Goal: Information Seeking & Learning: Find specific fact

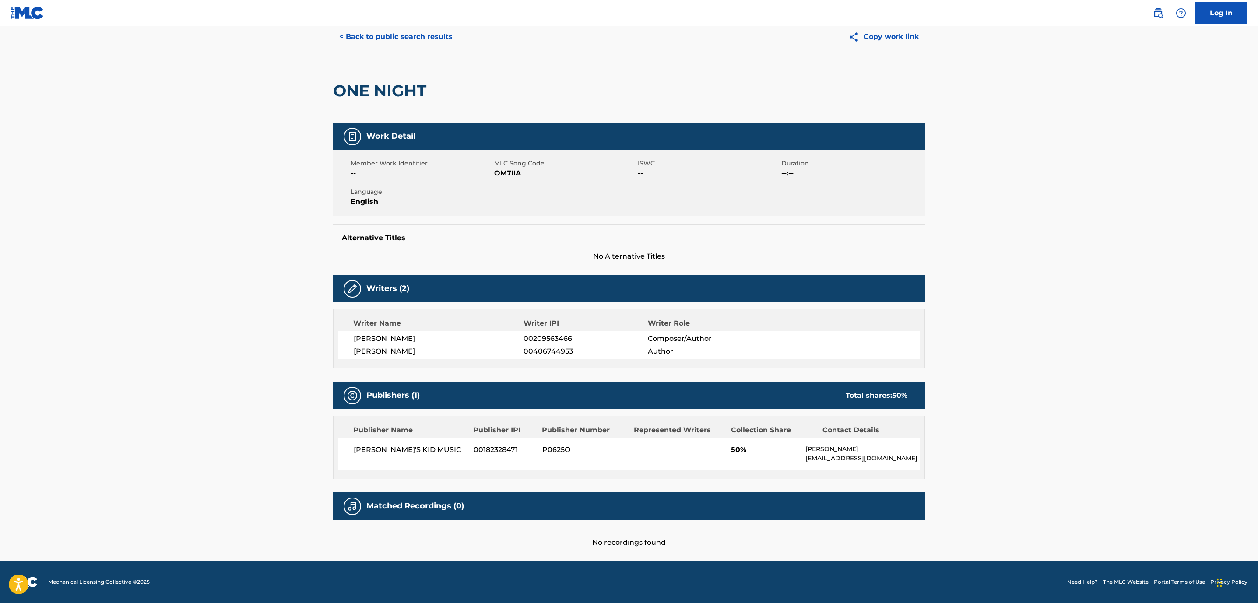
click at [415, 37] on button "< Back to public search results" at bounding box center [396, 37] width 126 height 22
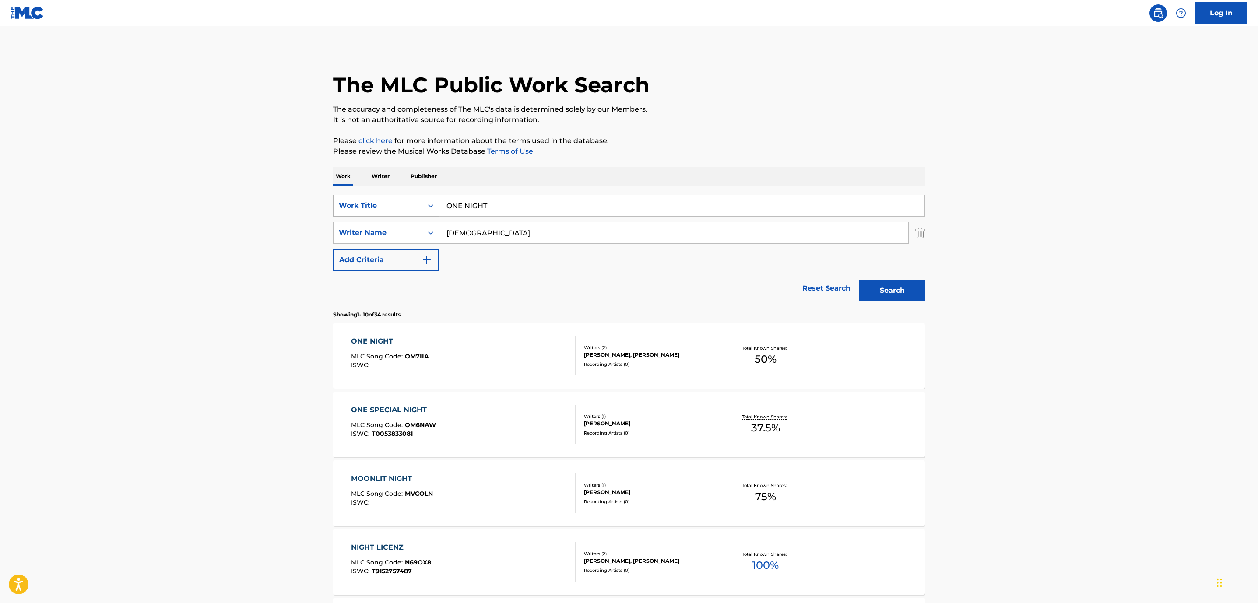
click at [397, 204] on div "Work Title" at bounding box center [378, 206] width 79 height 11
click at [368, 232] on div "ISWC" at bounding box center [386, 228] width 105 height 22
click at [500, 202] on input "Search Form" at bounding box center [682, 205] width 486 height 21
paste input "NINETEEN NINETY FIVE"
type input "NINETEEN NINETY FIVE"
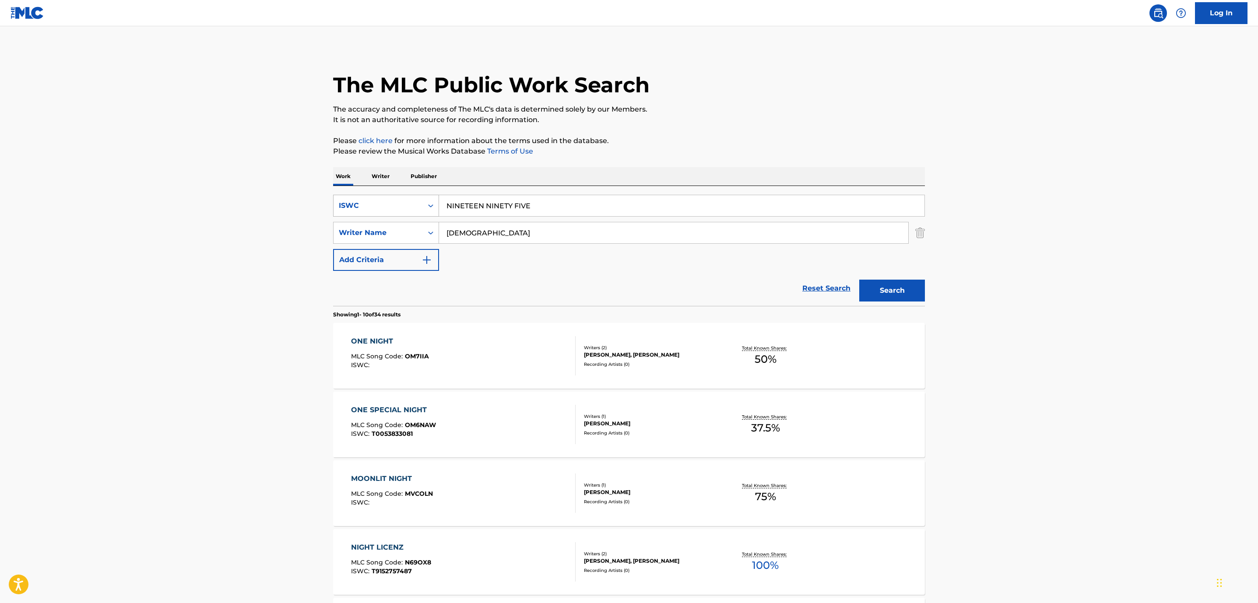
click at [379, 211] on div "SearchWithCriteria148bc2cb-ac17-4c16-a13c-3caec3093a1a ISWC NINETEEN NINETY FIV…" at bounding box center [629, 233] width 592 height 76
click at [379, 211] on div "ISWC" at bounding box center [378, 206] width 79 height 11
click at [360, 229] on div "Work Title" at bounding box center [386, 228] width 105 height 22
click at [469, 205] on input "Search Form" at bounding box center [682, 205] width 486 height 21
paste input "NINETEEN NINETY FIVE"
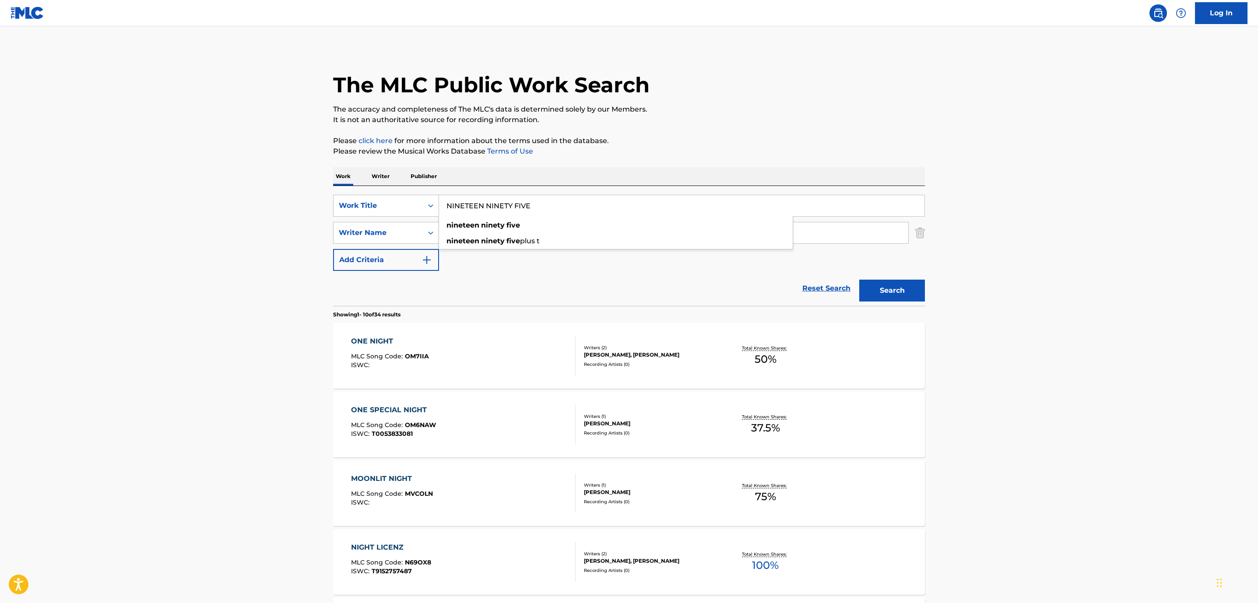
type input "NINETEEN NINETY FIVE"
click at [652, 272] on div "Reset Search Search" at bounding box center [629, 288] width 592 height 35
drag, startPoint x: 548, startPoint y: 234, endPoint x: 259, endPoint y: 179, distance: 294.2
click at [259, 179] on main "The MLC Public Work Search The accuracy and completeness of The MLC's data is d…" at bounding box center [629, 541] width 1258 height 1031
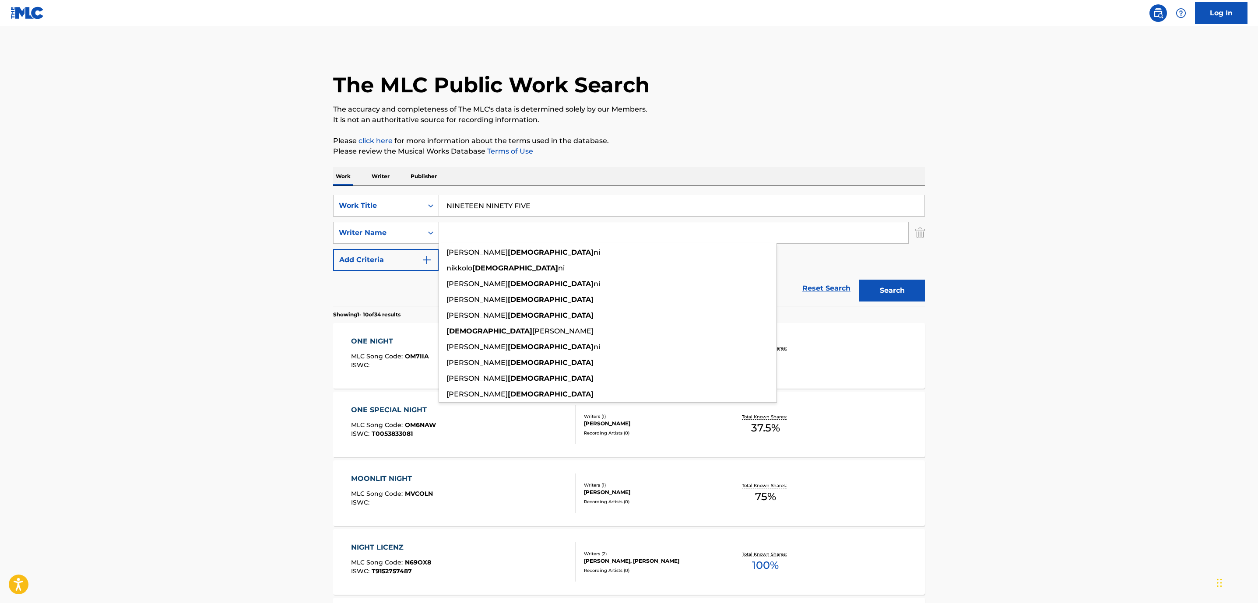
click at [859, 280] on button "Search" at bounding box center [892, 291] width 66 height 22
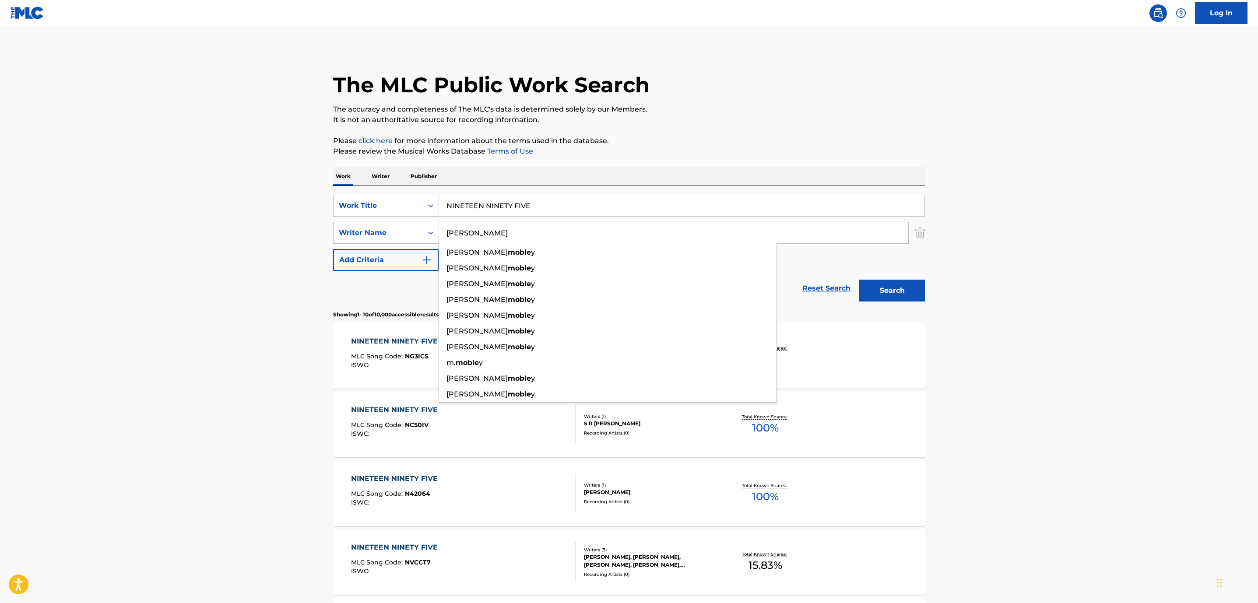
type input "[PERSON_NAME]"
click at [859, 280] on button "Search" at bounding box center [892, 291] width 66 height 22
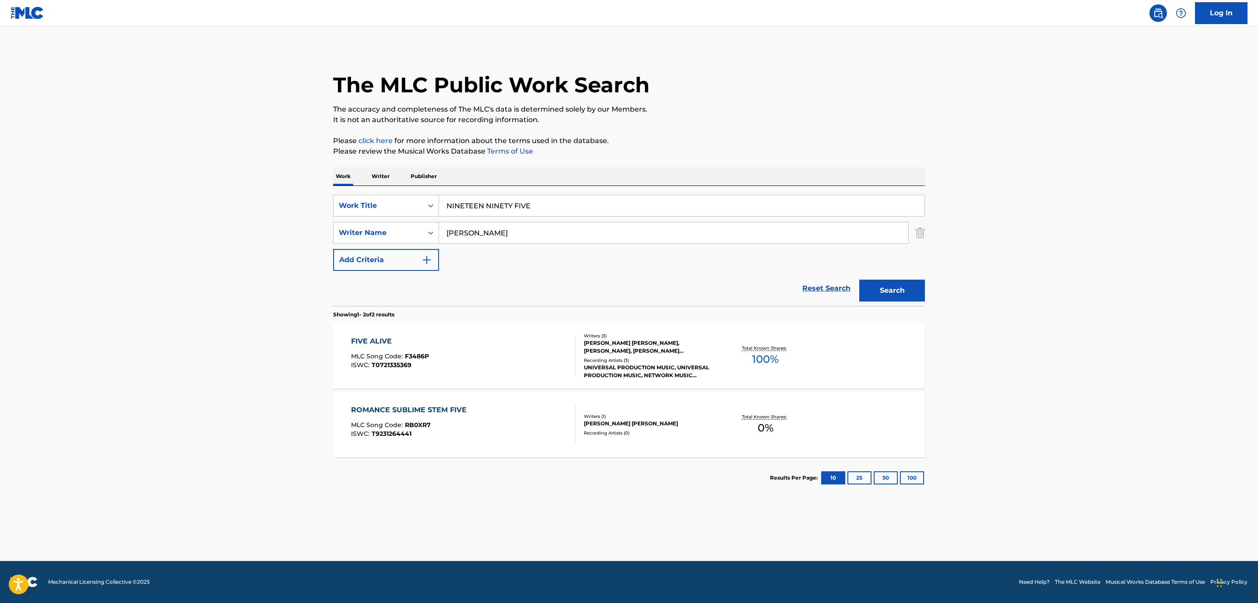
click at [271, 258] on main "The MLC Public Work Search The accuracy and completeness of The MLC's data is d…" at bounding box center [629, 293] width 1258 height 535
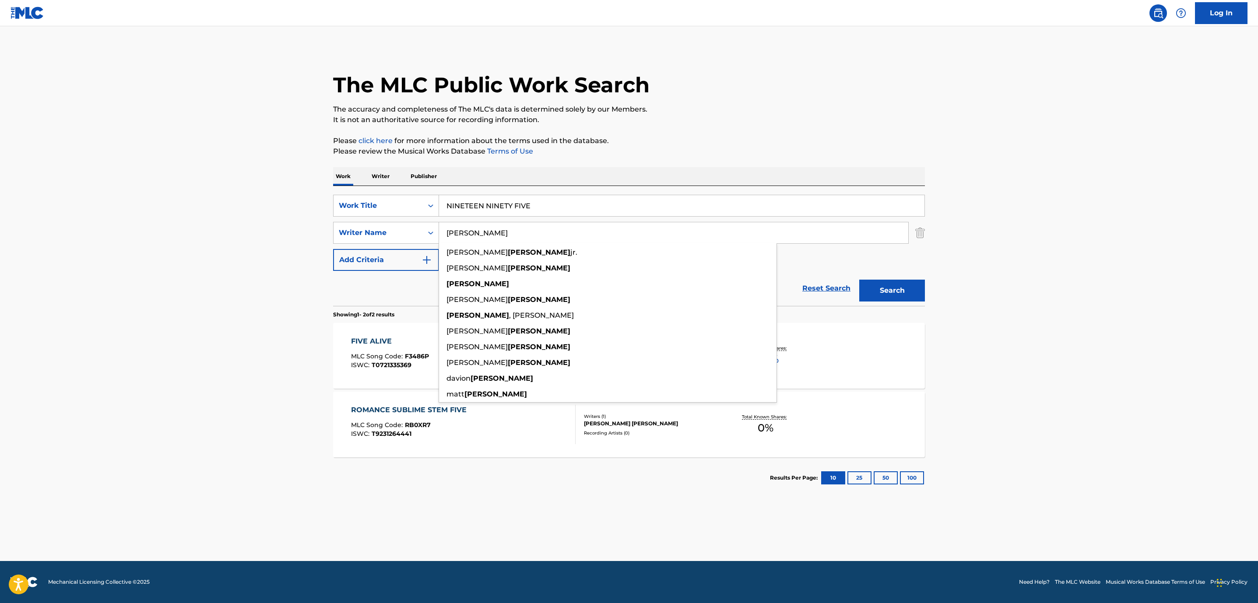
click at [504, 232] on input "[PERSON_NAME]" at bounding box center [673, 232] width 469 height 21
click at [294, 328] on main "The MLC Public Work Search The accuracy and completeness of The MLC's data is d…" at bounding box center [629, 293] width 1258 height 535
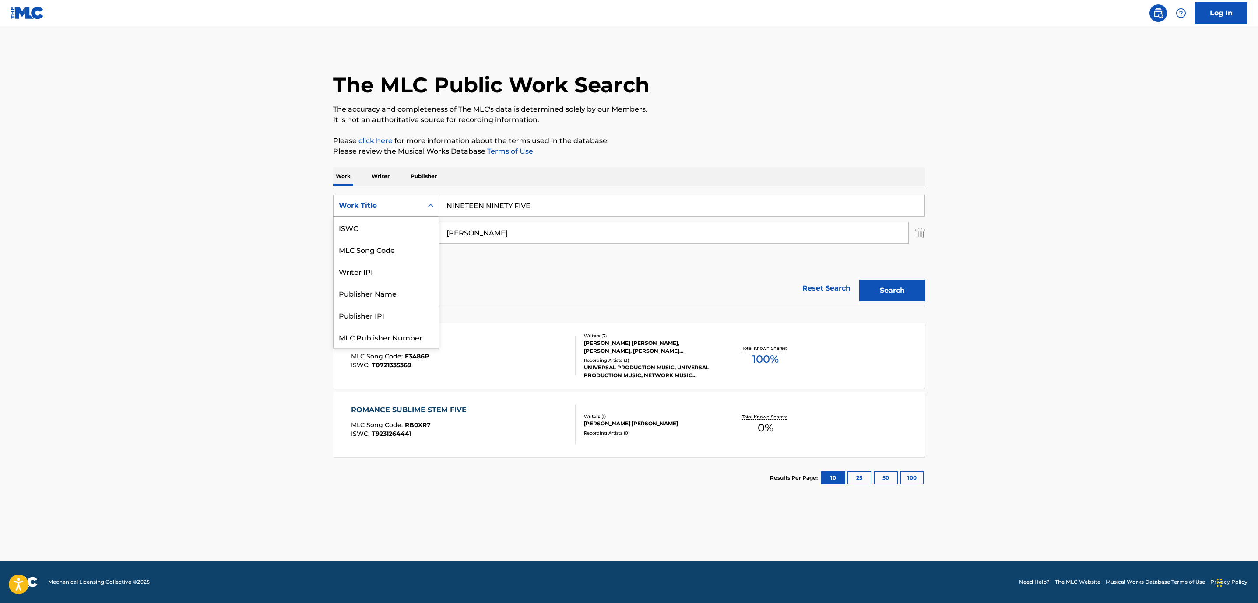
click at [410, 204] on div "Work Title" at bounding box center [378, 206] width 79 height 11
click at [364, 230] on div "ISWC" at bounding box center [386, 228] width 105 height 22
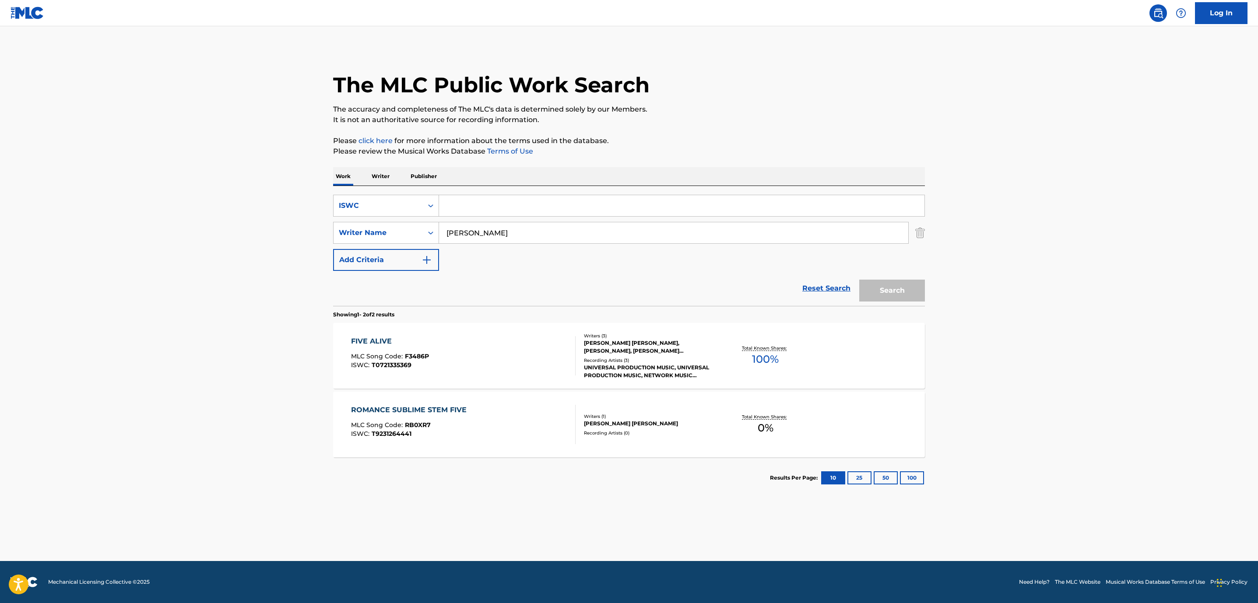
click at [518, 208] on input "Search Form" at bounding box center [682, 205] width 486 height 21
paste input "T3186811832"
click at [518, 208] on input "T3186811832" at bounding box center [682, 205] width 486 height 21
type input "T3186811832"
drag, startPoint x: 440, startPoint y: 226, endPoint x: 346, endPoint y: 215, distance: 95.1
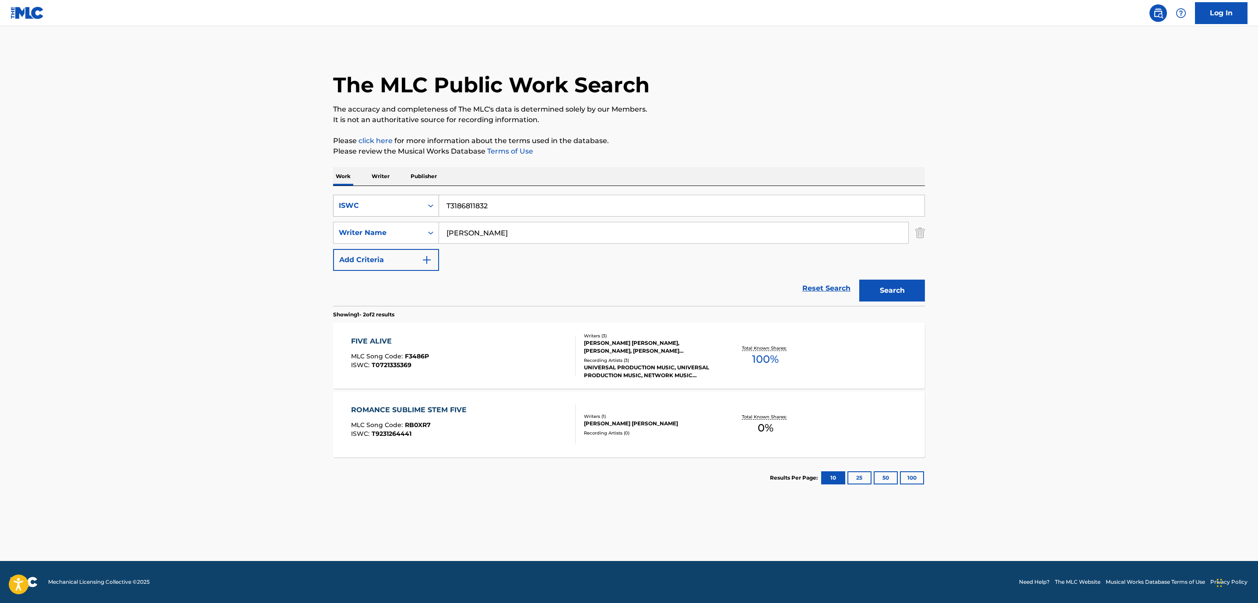
click at [346, 215] on div "SearchWithCriteria81f8c7af-c31f-472d-8747-8720d8ab8d20 ISWC T3186811832 SearchW…" at bounding box center [629, 233] width 592 height 76
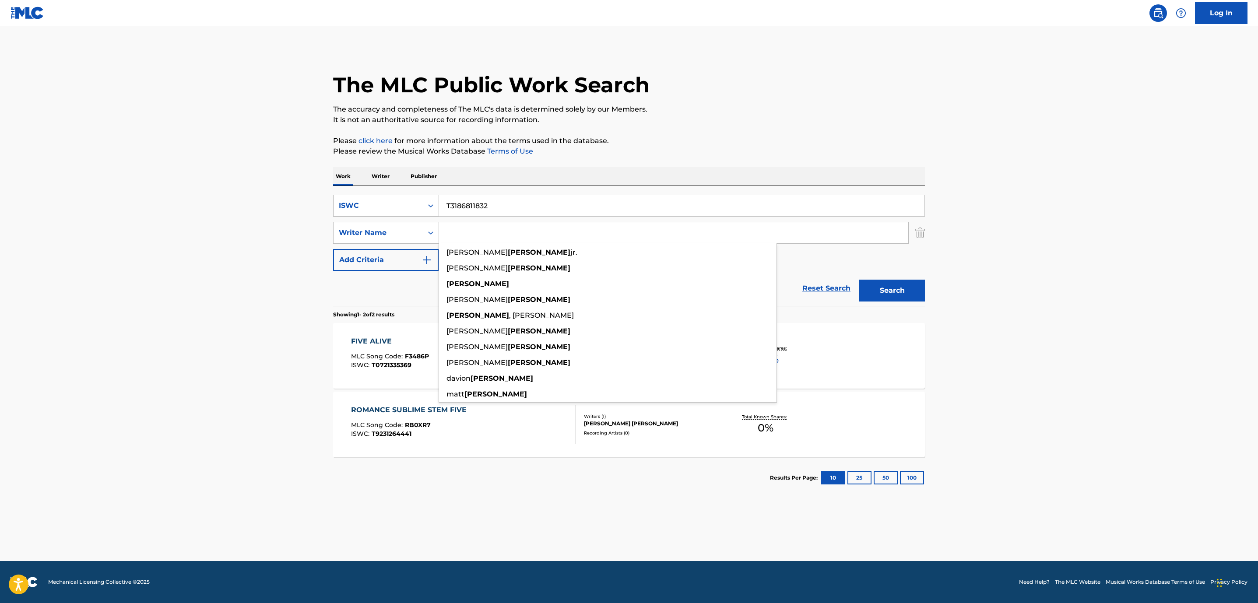
click at [859, 280] on button "Search" at bounding box center [892, 291] width 66 height 22
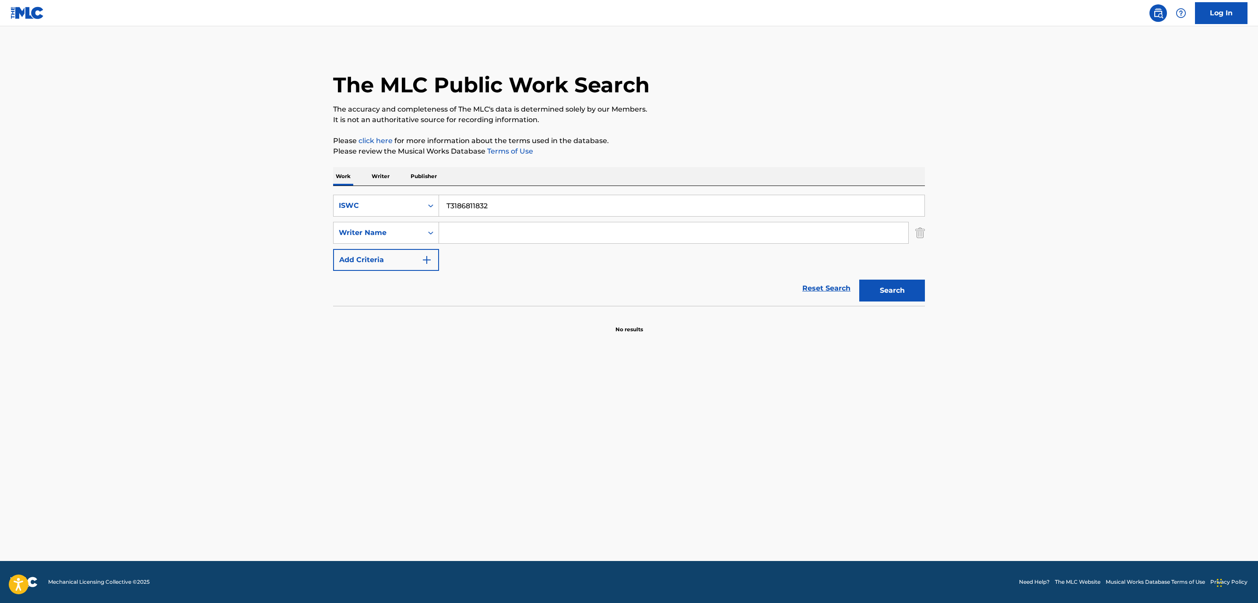
click at [909, 298] on button "Search" at bounding box center [892, 291] width 66 height 22
click at [444, 203] on input "T3186811832" at bounding box center [682, 205] width 486 height 21
click at [859, 280] on button "Search" at bounding box center [892, 291] width 66 height 22
